Goal: Task Accomplishment & Management: Manage account settings

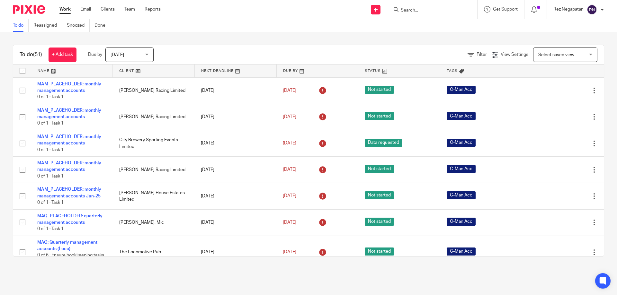
click at [331, 24] on div "To do Reassigned Snoozed Done" at bounding box center [308, 25] width 617 height 13
click at [331, 26] on div "To do Reassigned Snoozed Done" at bounding box center [308, 25] width 617 height 13
click at [320, 28] on div "To do Reassigned Snoozed Done" at bounding box center [308, 25] width 617 height 13
click at [149, 56] on div "Today Today" at bounding box center [129, 55] width 48 height 14
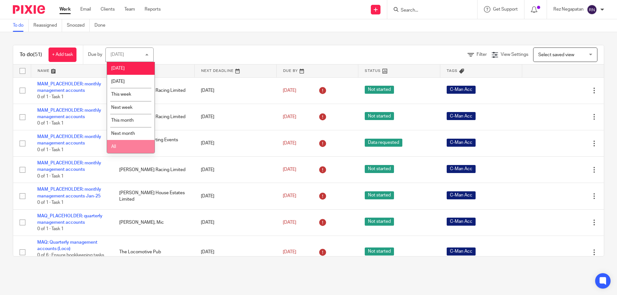
click at [124, 146] on li "All" at bounding box center [131, 146] width 48 height 13
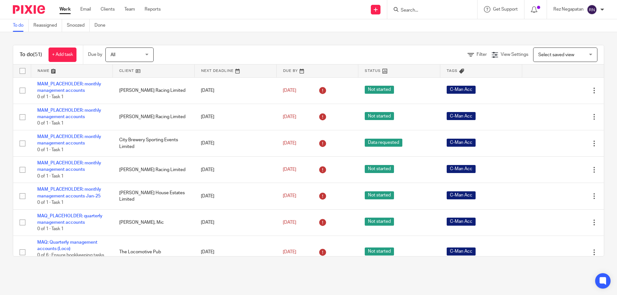
click at [196, 23] on div "To do Reassigned Snoozed Done" at bounding box center [308, 25] width 617 height 13
click at [121, 67] on link at bounding box center [154, 71] width 82 height 13
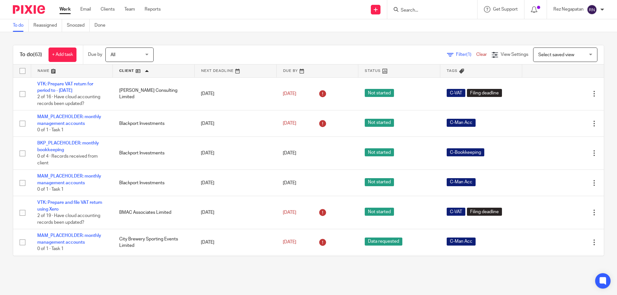
click at [121, 69] on link at bounding box center [154, 71] width 82 height 13
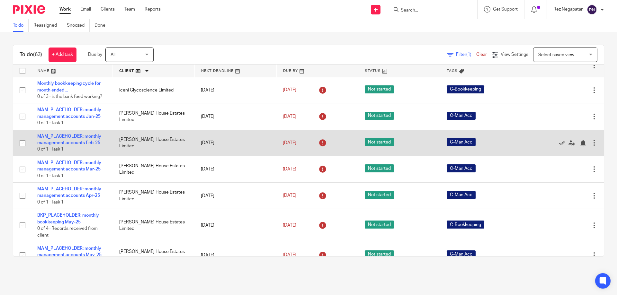
scroll to position [867, 0]
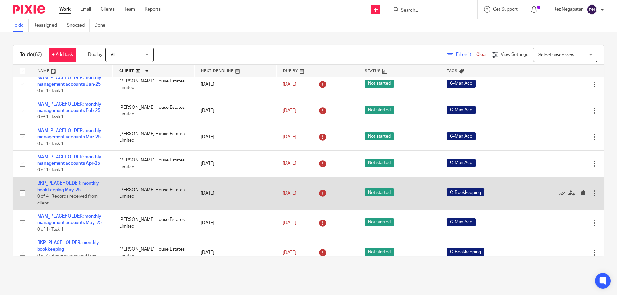
click at [21, 193] on input "checkbox" at bounding box center [22, 193] width 12 height 12
checkbox input "true"
click at [559, 192] on icon at bounding box center [562, 193] width 6 height 6
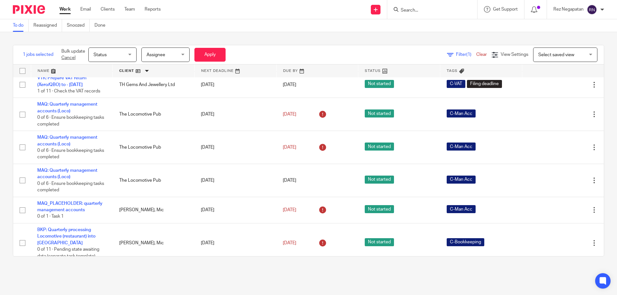
scroll to position [0, 0]
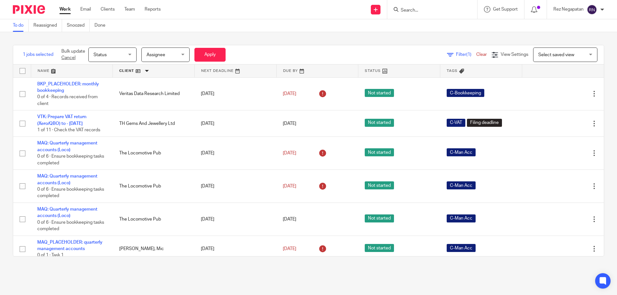
click at [310, 17] on div "Send new email Create task Add client Get Support Contact via email Check our d…" at bounding box center [393, 9] width 446 height 19
click at [215, 25] on div "To do Reassigned Snoozed Done" at bounding box center [308, 25] width 617 height 13
